Goal: Communication & Community: Answer question/provide support

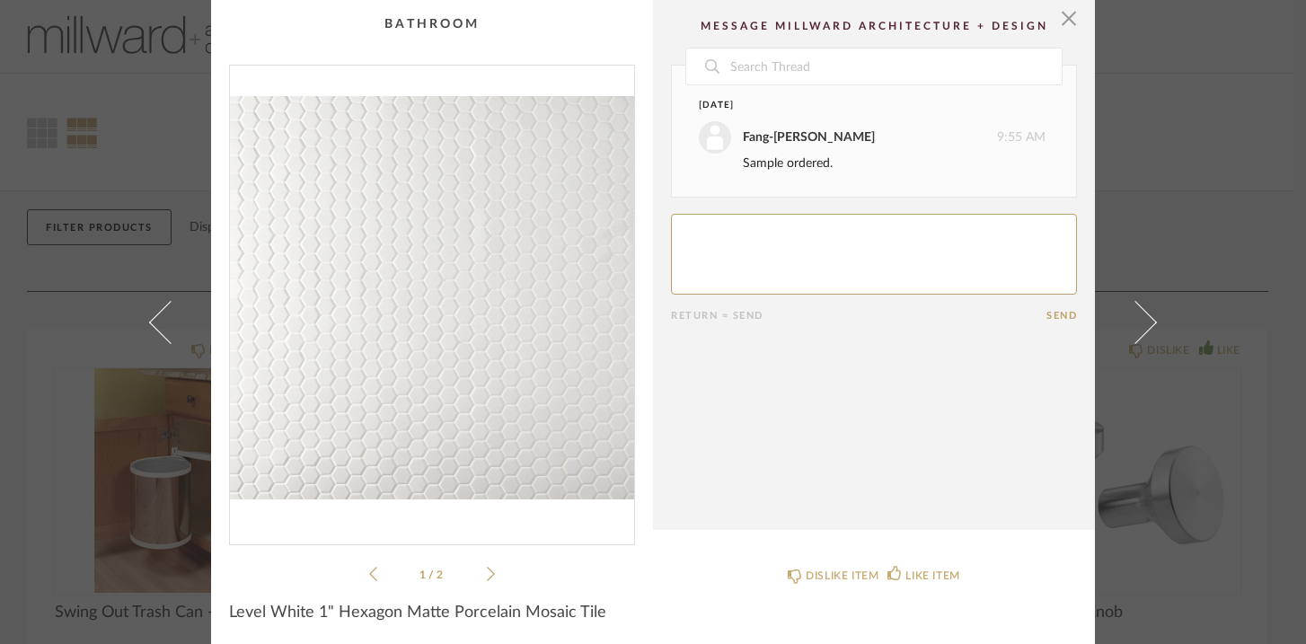
click at [709, 238] on textarea at bounding box center [874, 254] width 406 height 81
click at [767, 232] on textarea at bounding box center [874, 254] width 406 height 81
type textarea "Great! I think the tile itself is on back order, yeah?"
click at [1052, 312] on button "Send" at bounding box center [1061, 316] width 31 height 12
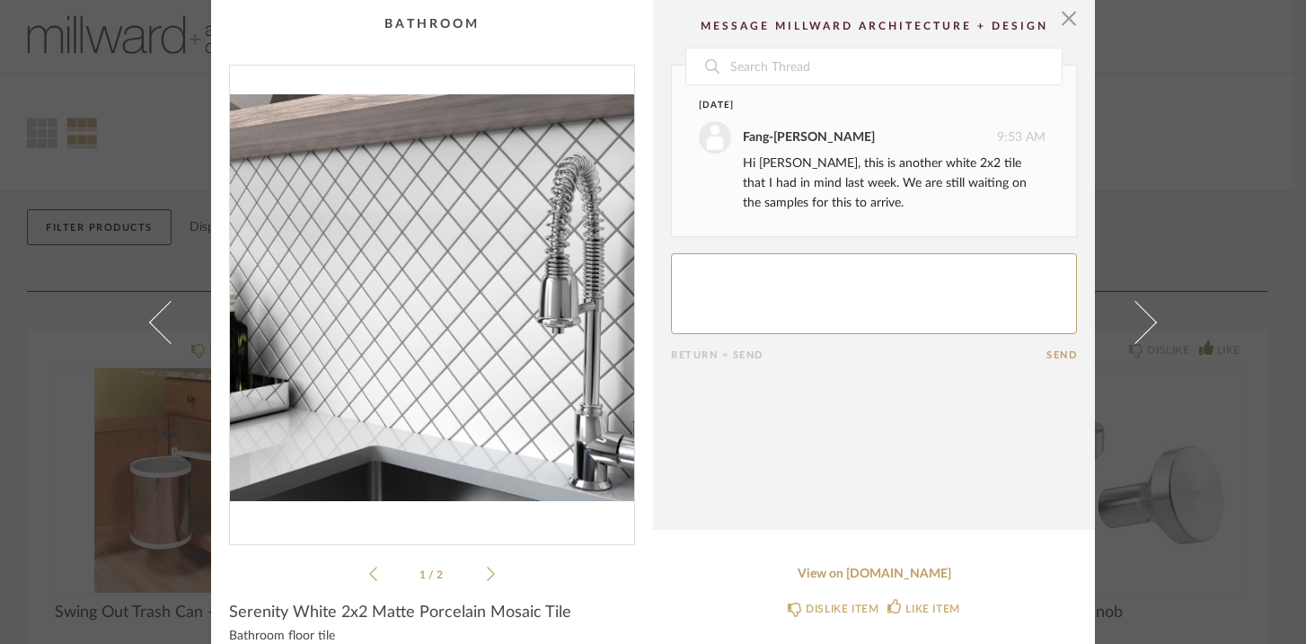
click at [703, 273] on textarea at bounding box center [874, 293] width 406 height 81
type textarea "I think i like the hexagonal better."
click at [1046, 355] on button "Send" at bounding box center [1061, 355] width 31 height 12
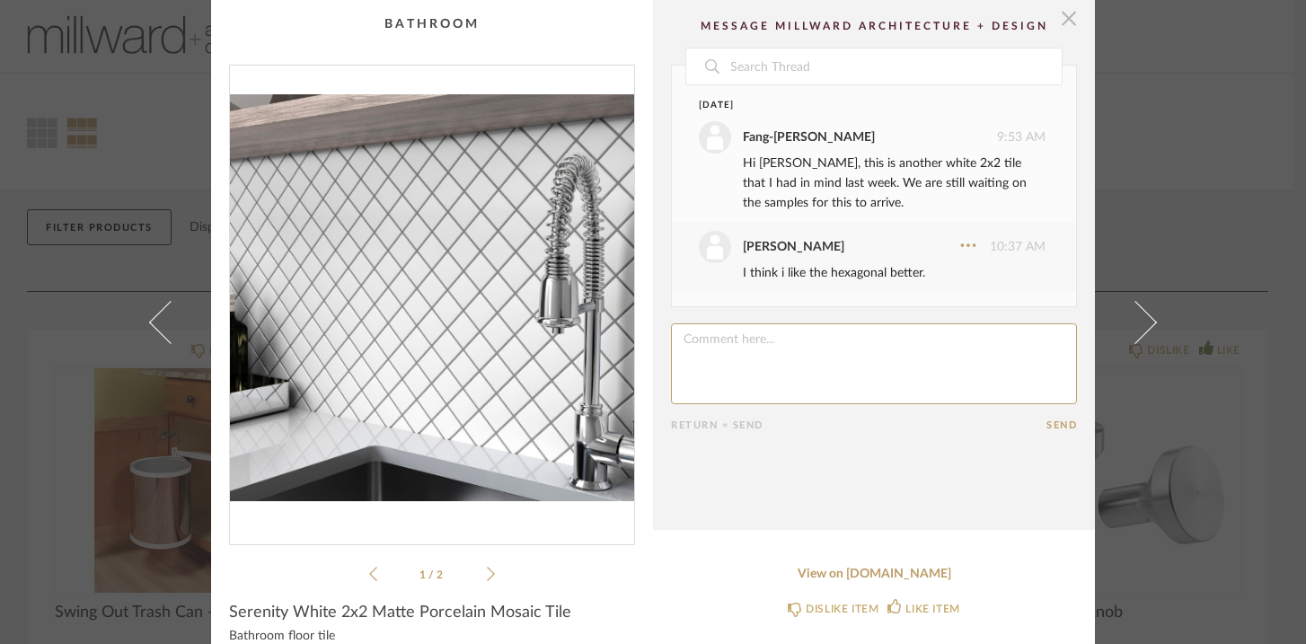
click at [1062, 23] on span "button" at bounding box center [1069, 18] width 36 height 36
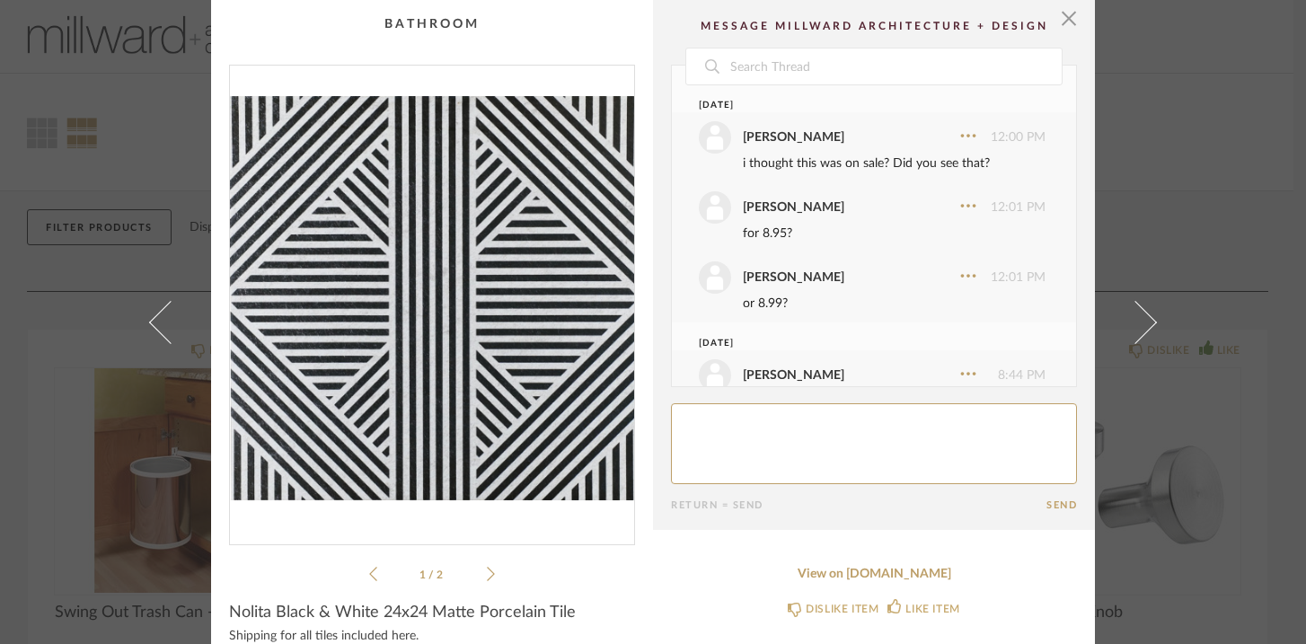
scroll to position [304, 0]
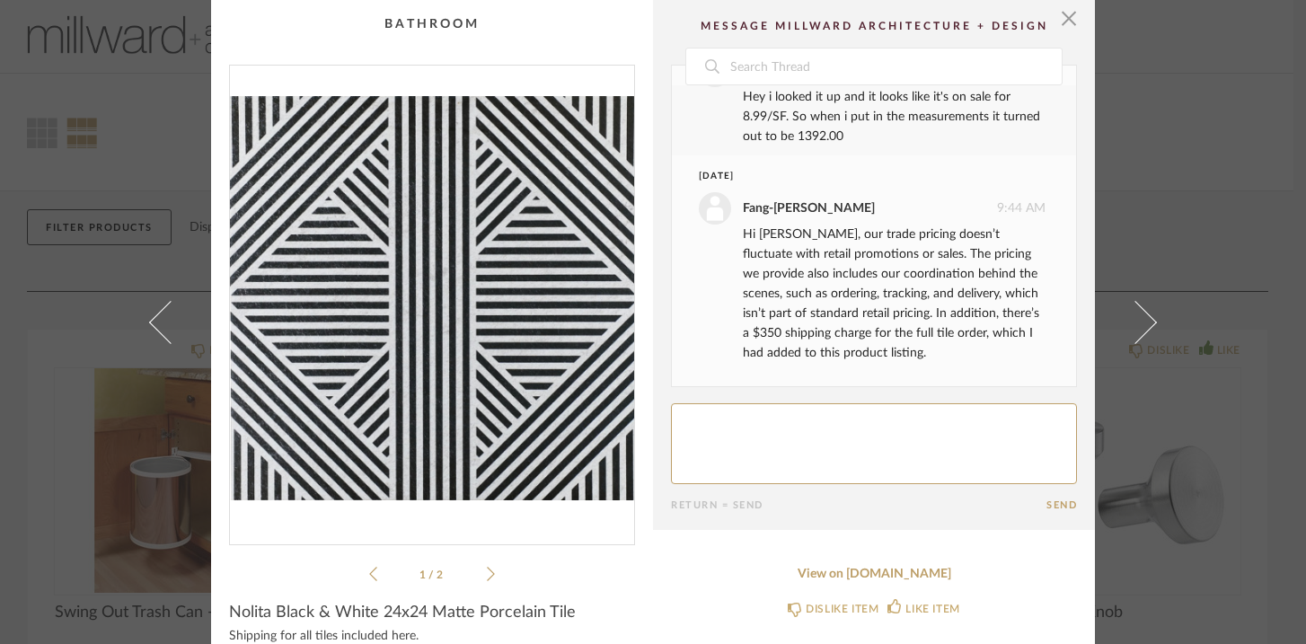
click at [729, 429] on textarea at bounding box center [874, 443] width 406 height 81
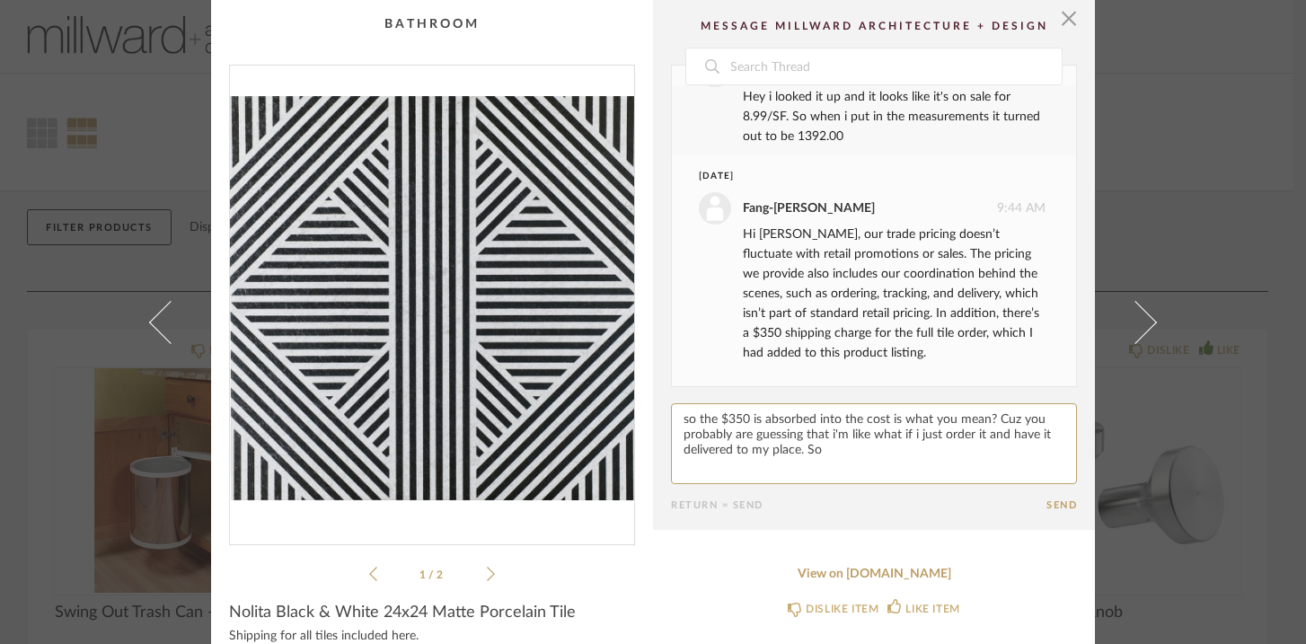
click at [883, 418] on textarea at bounding box center [874, 443] width 406 height 81
click at [1046, 418] on textarea at bounding box center [874, 443] width 406 height 81
type textarea "so the $350 is absorbed into the cost i'm paying is what you mean? not on top o…"
click at [1049, 502] on button "Send" at bounding box center [1061, 505] width 31 height 12
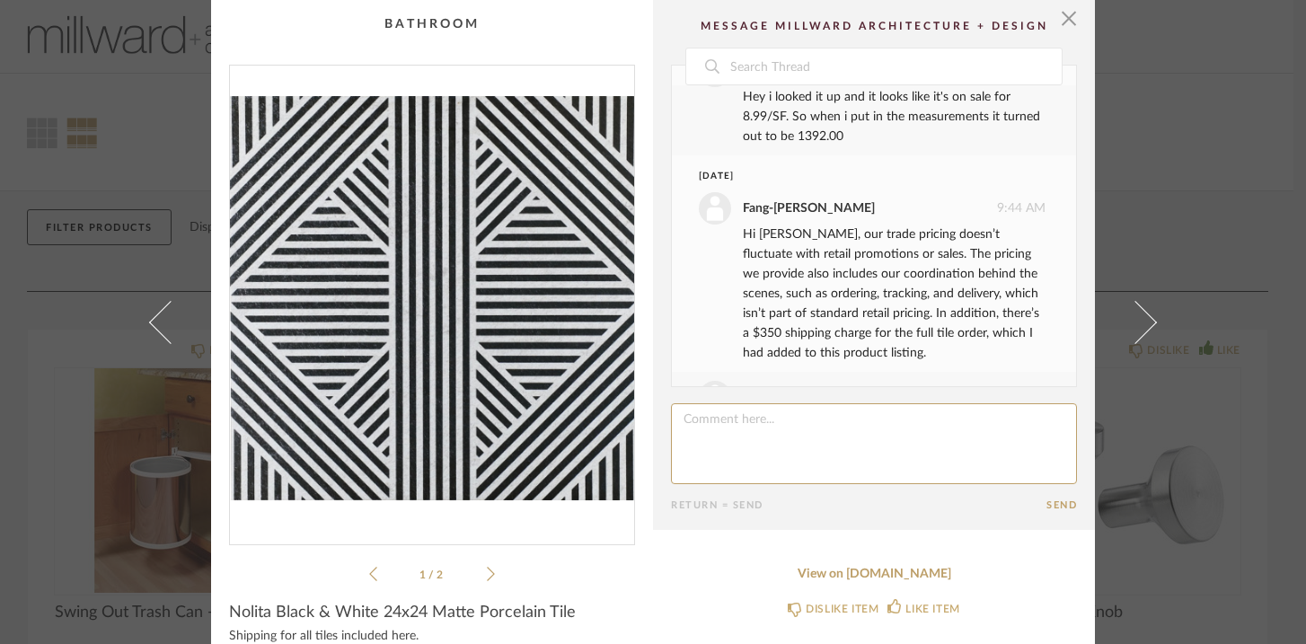
scroll to position [434, 0]
